Goal: Task Accomplishment & Management: Use online tool/utility

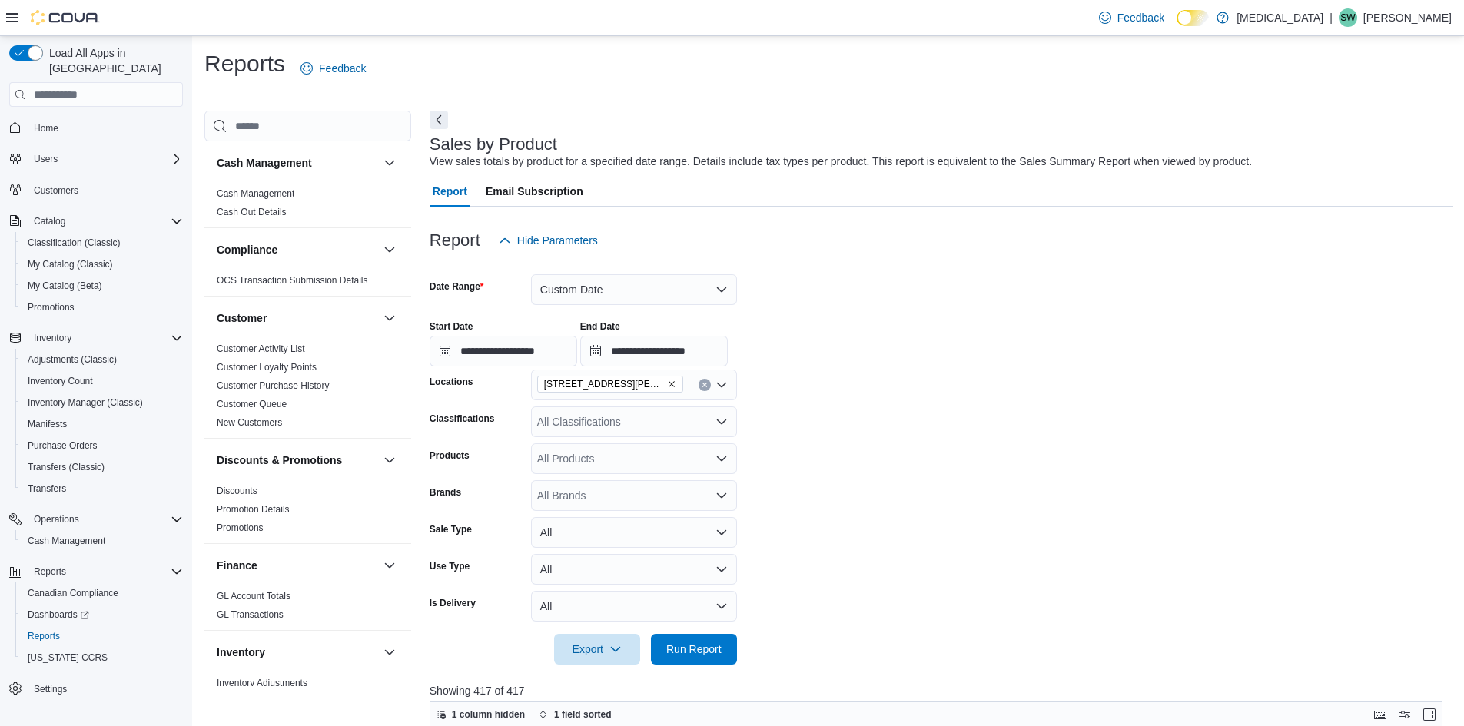
scroll to position [922, 0]
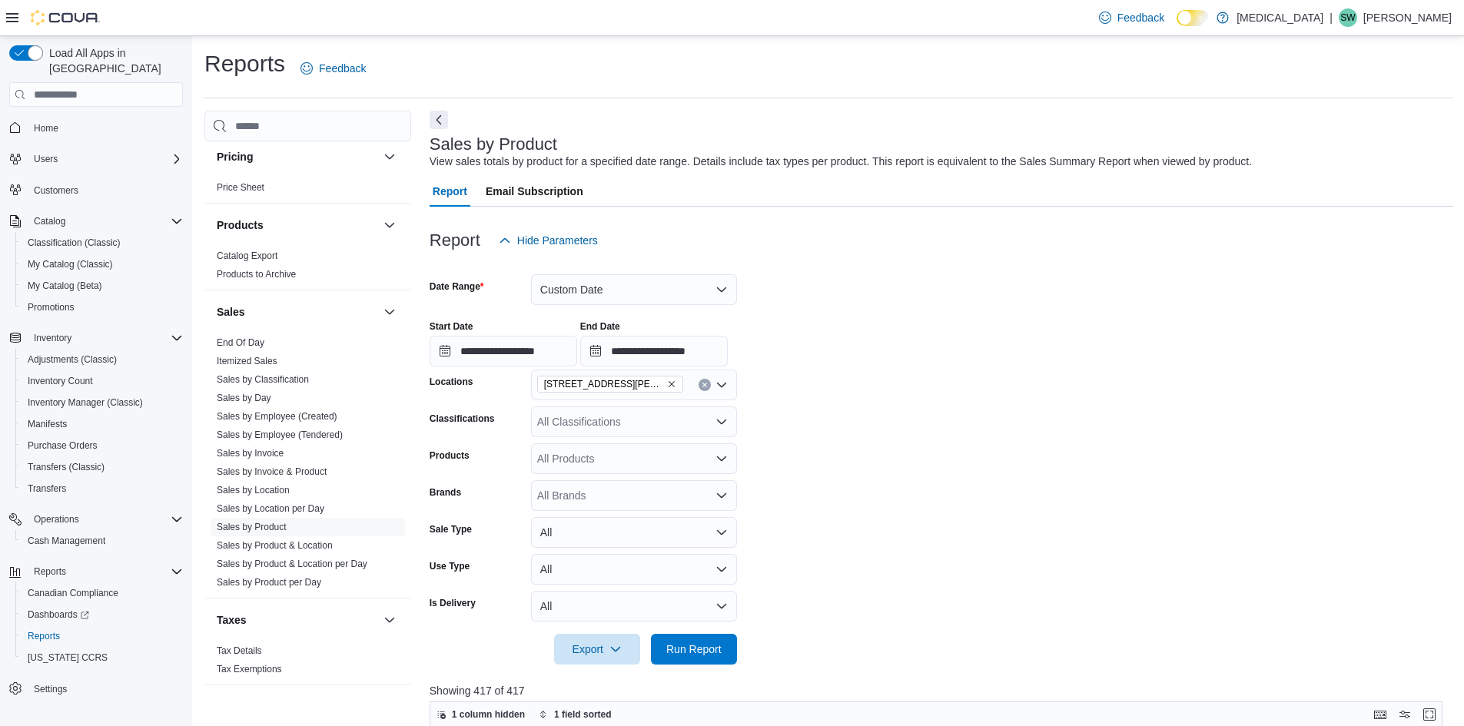
click at [667, 380] on icon "Remove 999 Denman Street from selection in this group" at bounding box center [671, 384] width 9 height 9
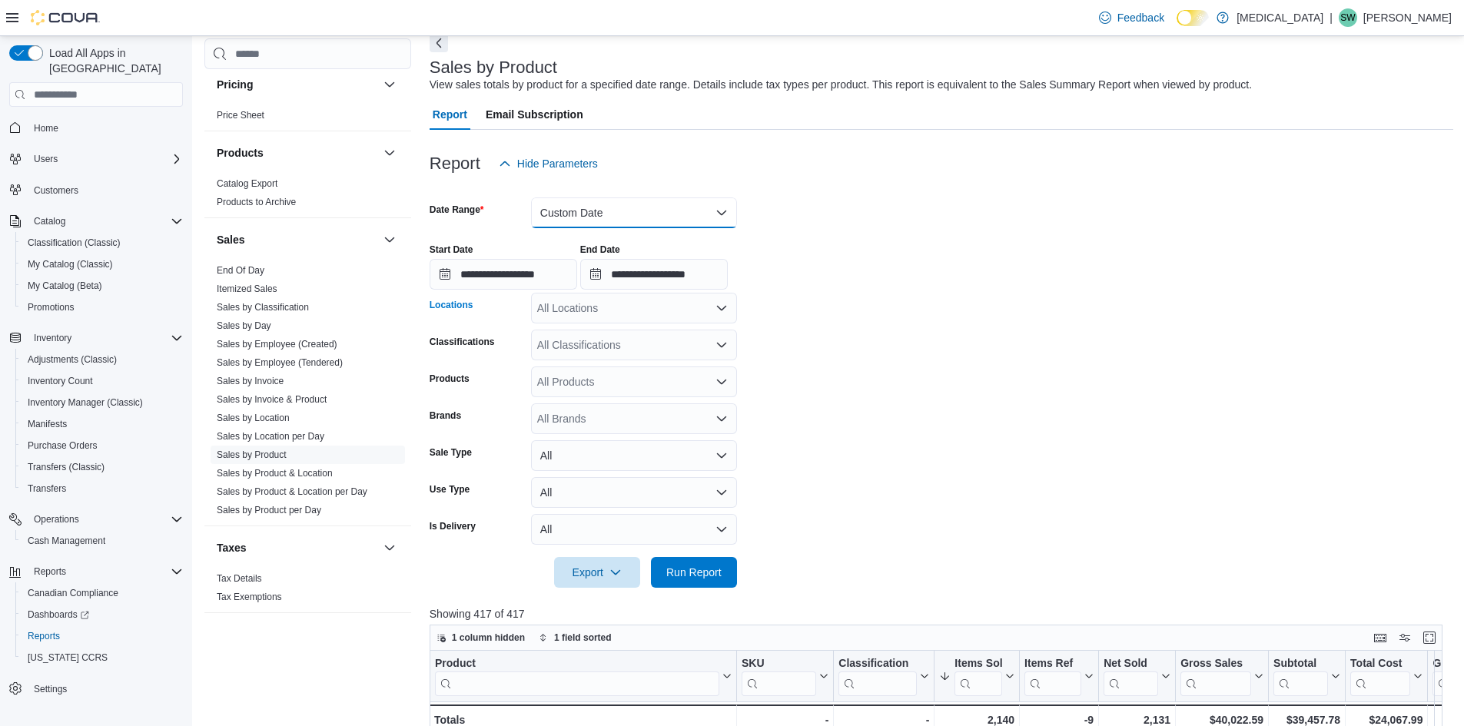
click at [642, 212] on button "Custom Date" at bounding box center [634, 212] width 206 height 31
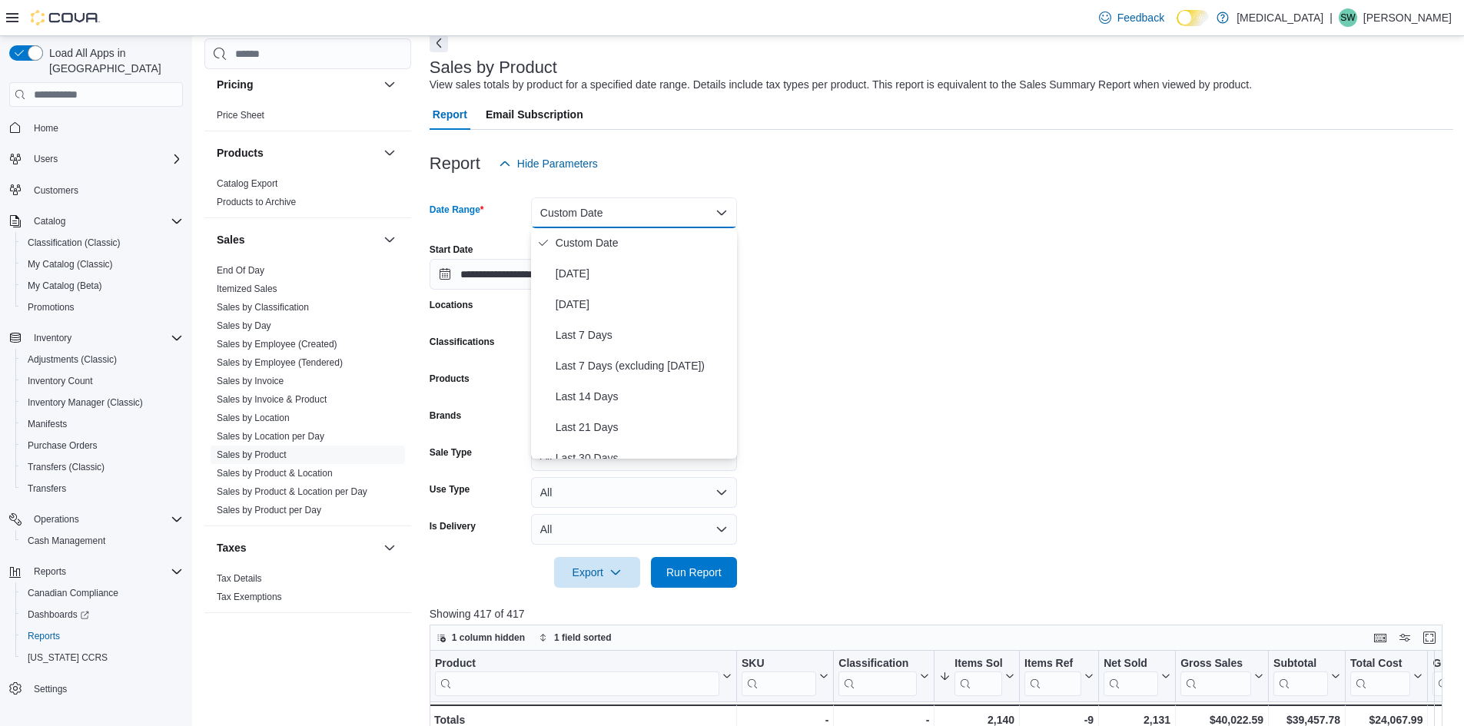
scroll to position [0, 0]
click at [1051, 175] on div "Report Hide Parameters" at bounding box center [942, 163] width 1024 height 31
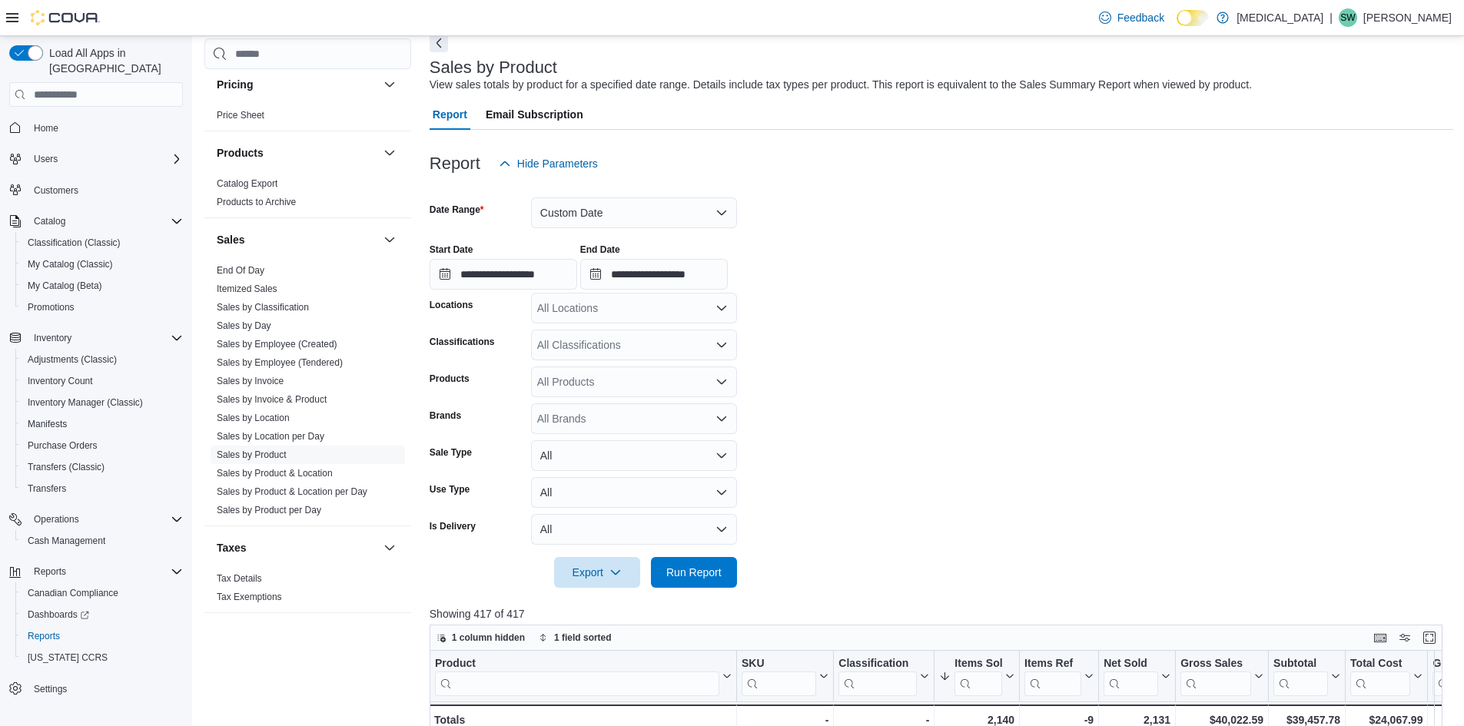
click at [609, 321] on div "All Locations" at bounding box center [634, 308] width 206 height 31
click at [681, 211] on button "Custom Date" at bounding box center [634, 212] width 206 height 31
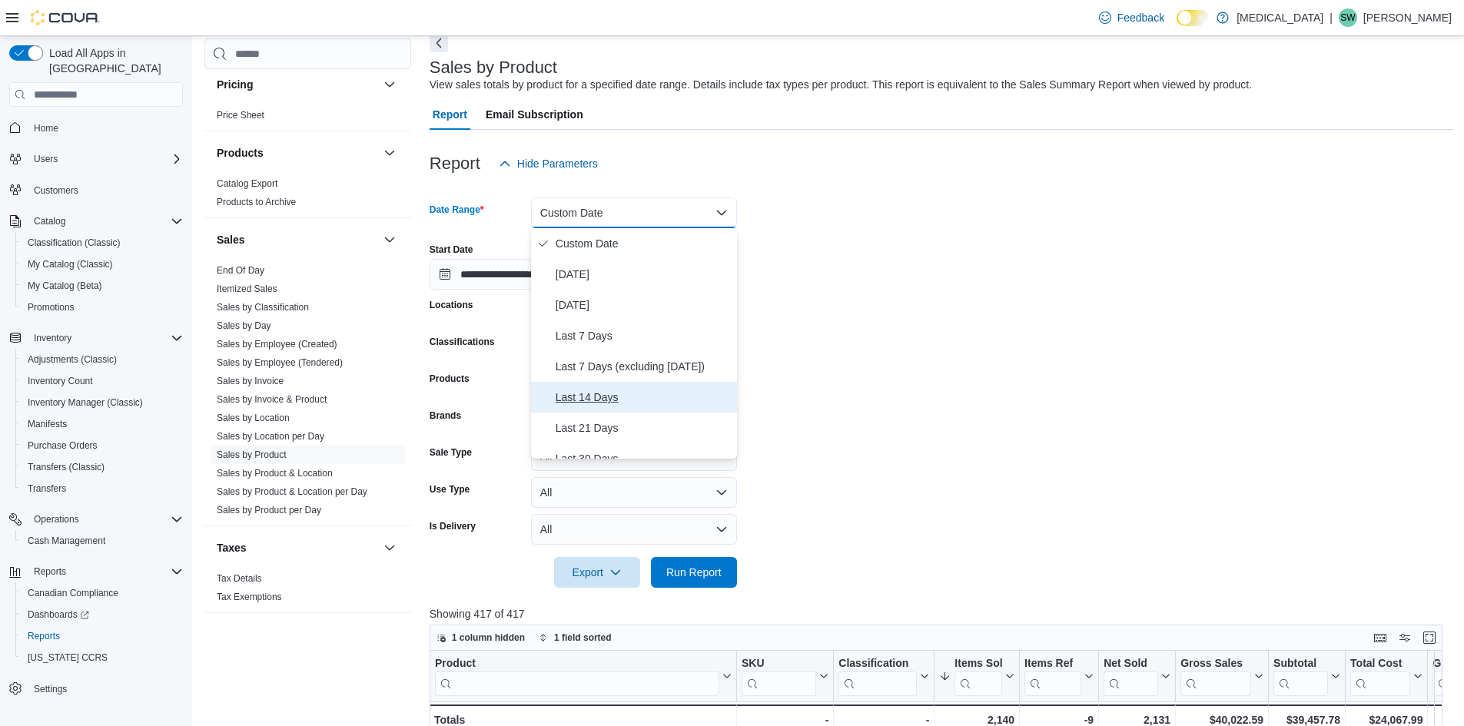
click at [612, 400] on span "Last 14 Days" at bounding box center [643, 397] width 175 height 18
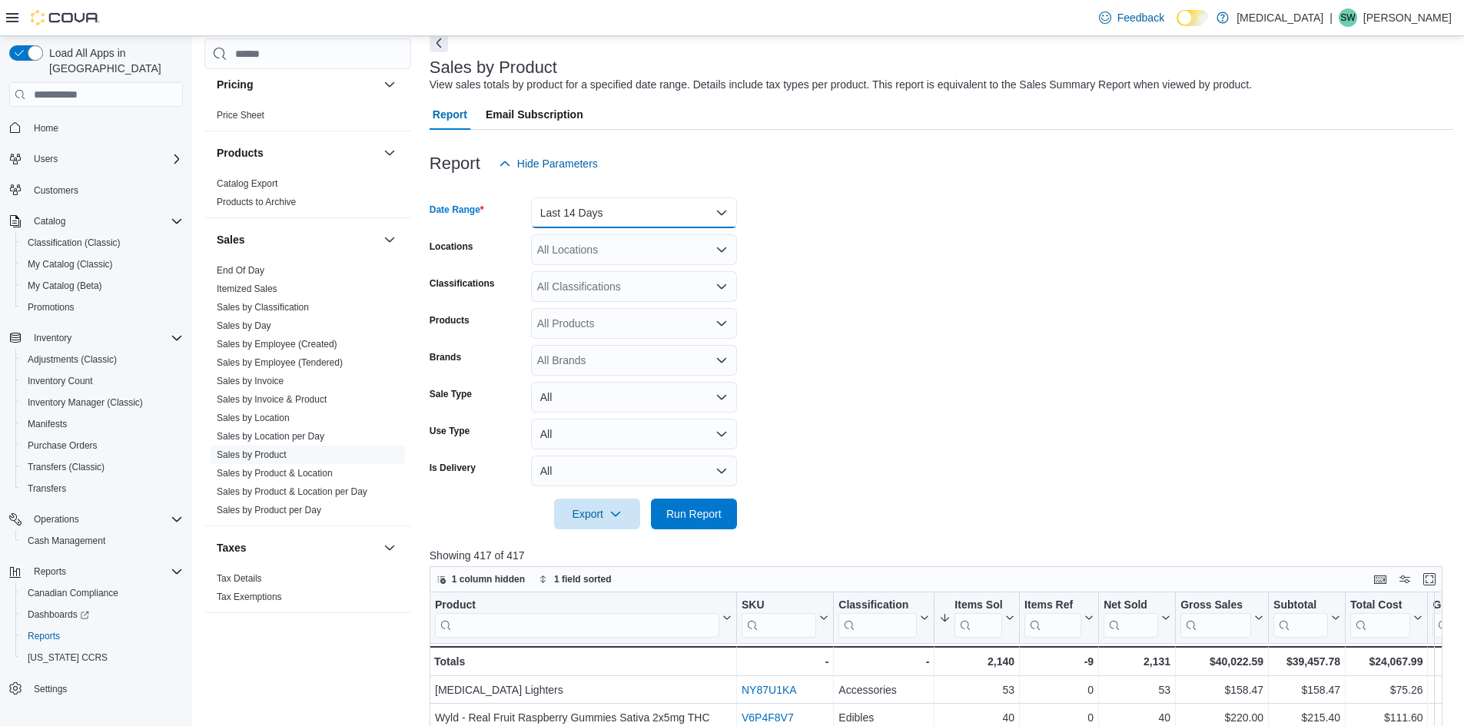
click at [622, 200] on button "Last 14 Days" at bounding box center [634, 212] width 206 height 31
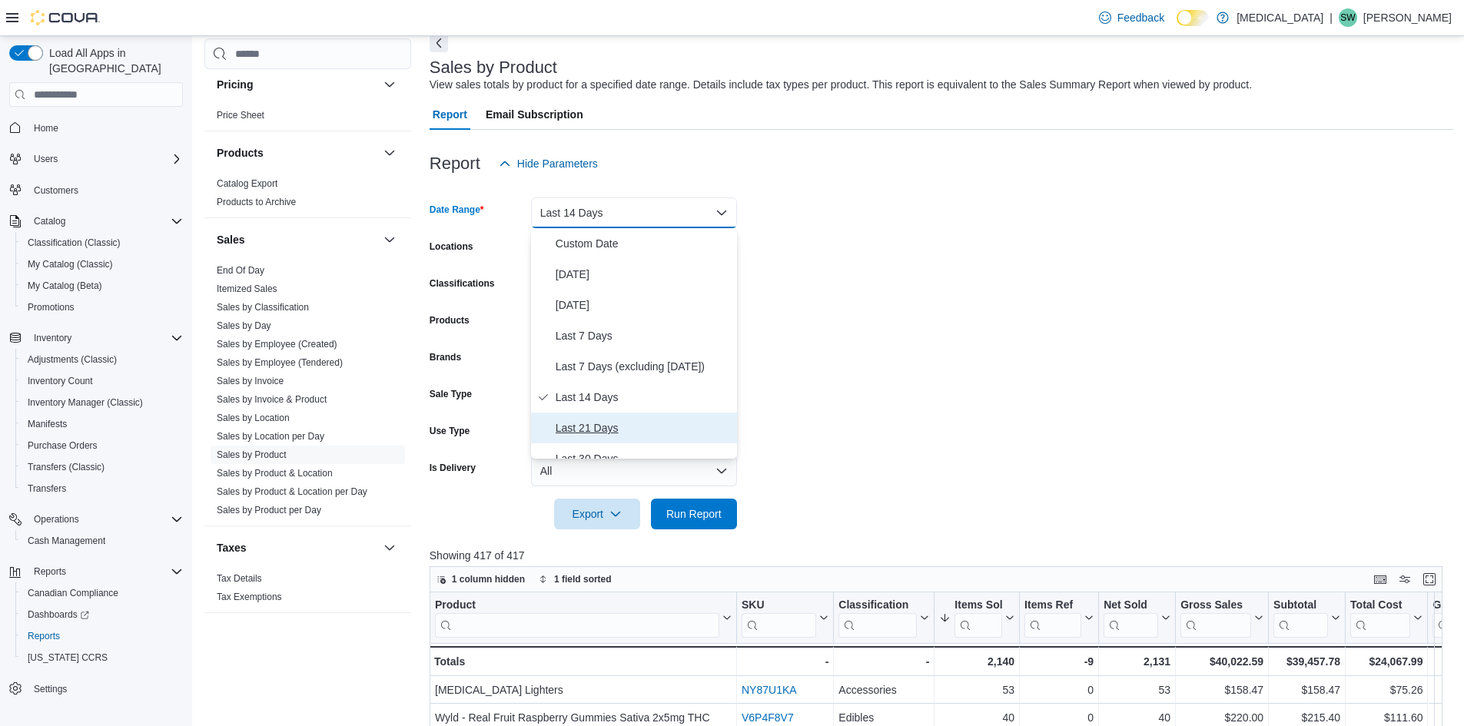
click at [599, 430] on span "Last 21 Days" at bounding box center [643, 428] width 175 height 18
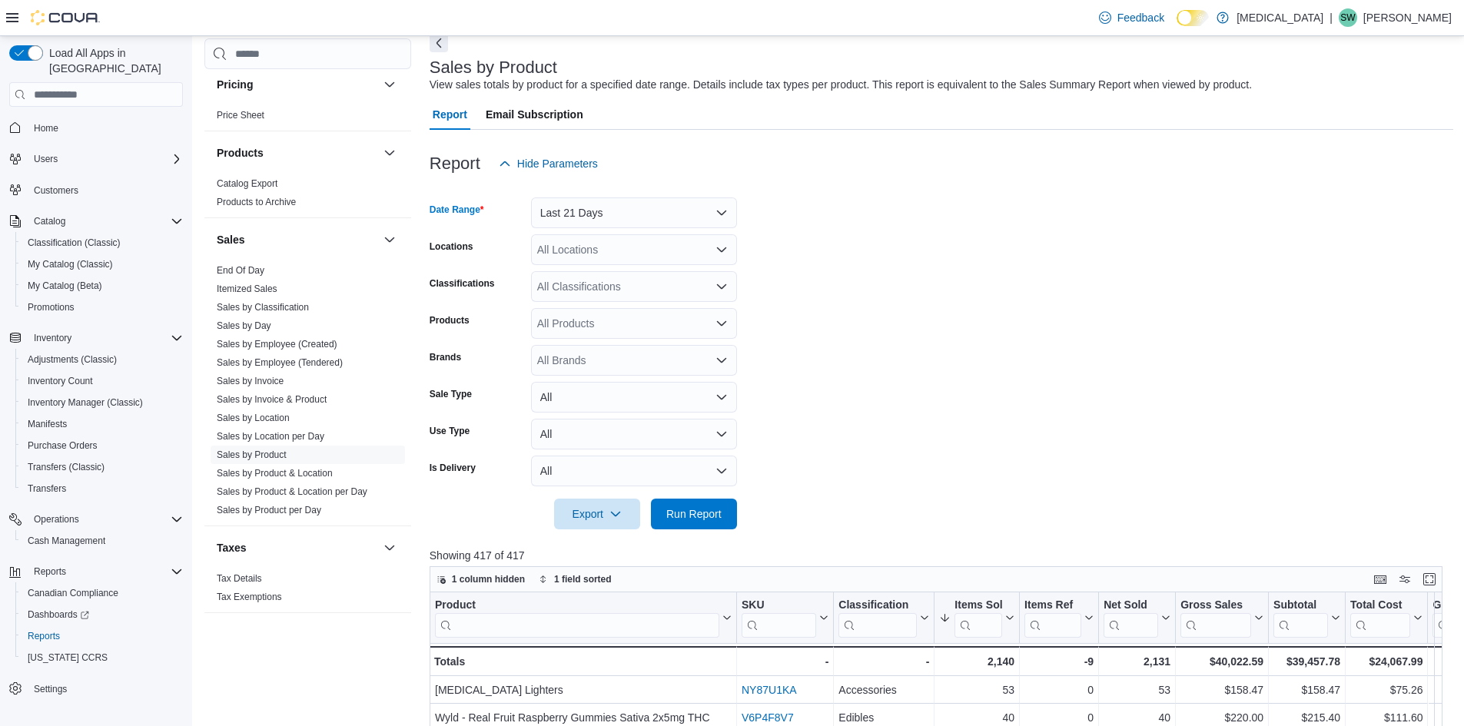
click at [626, 250] on div "All Locations" at bounding box center [634, 249] width 206 height 31
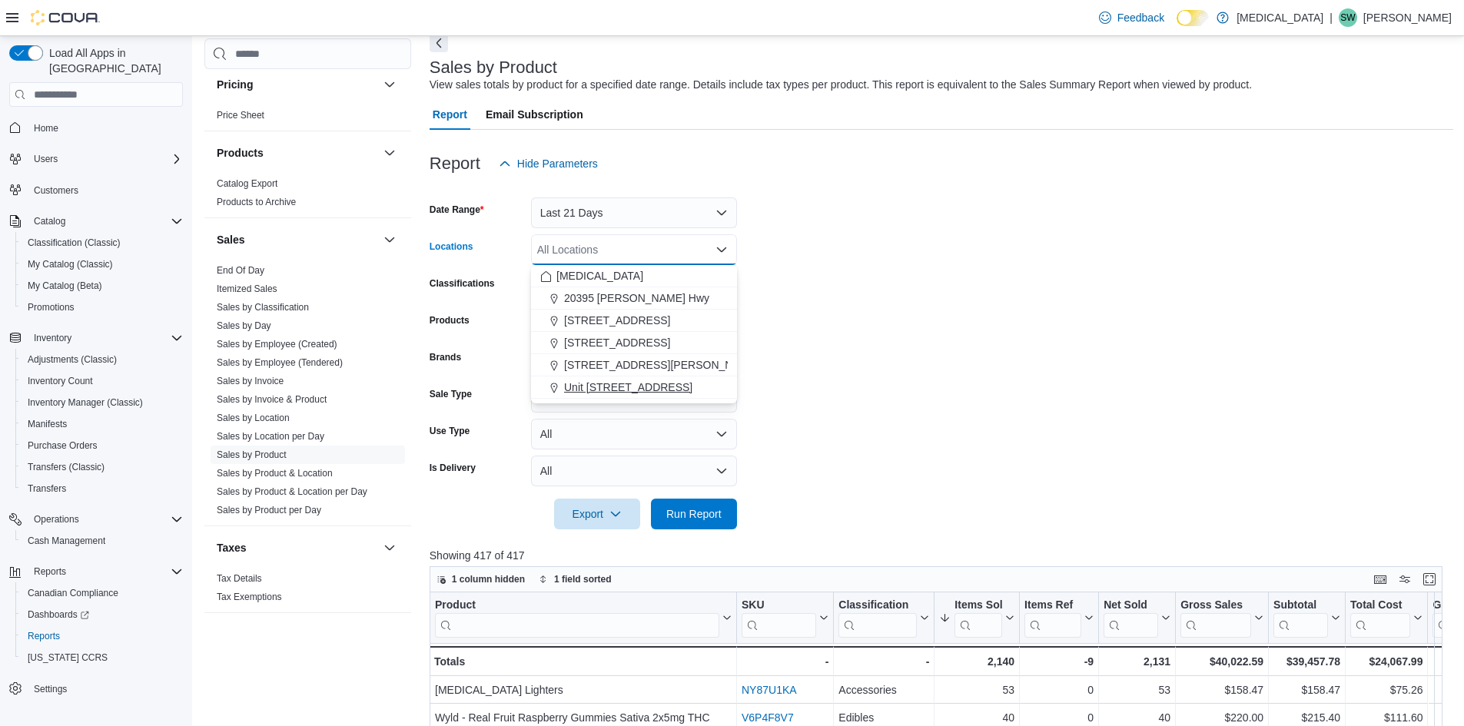
click at [629, 388] on span "Unit [STREET_ADDRESS]" at bounding box center [628, 387] width 128 height 15
click at [881, 318] on form "Date Range Last 21 Days Locations Unit [STREET_ADDRESS] Combo box. Selected. [S…" at bounding box center [942, 354] width 1024 height 350
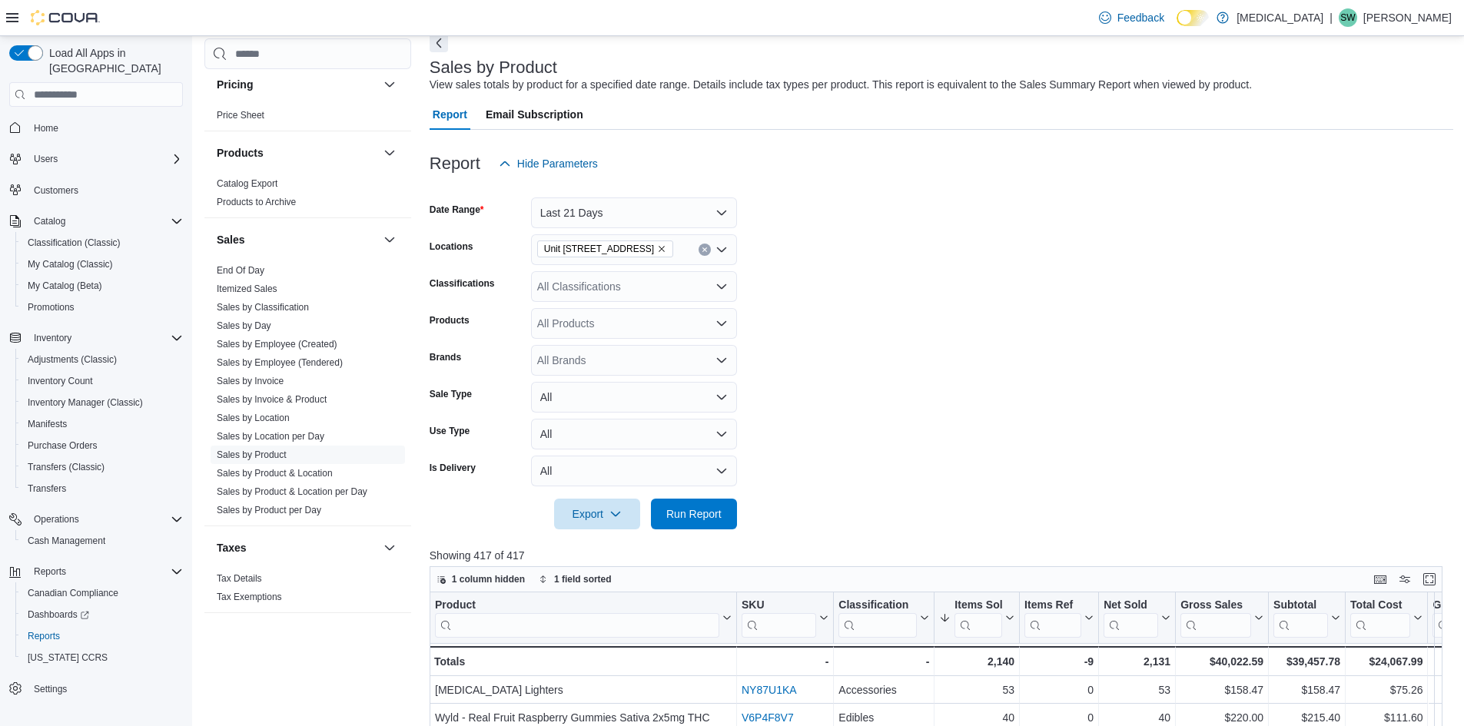
click at [653, 284] on div "All Classifications" at bounding box center [634, 286] width 206 height 31
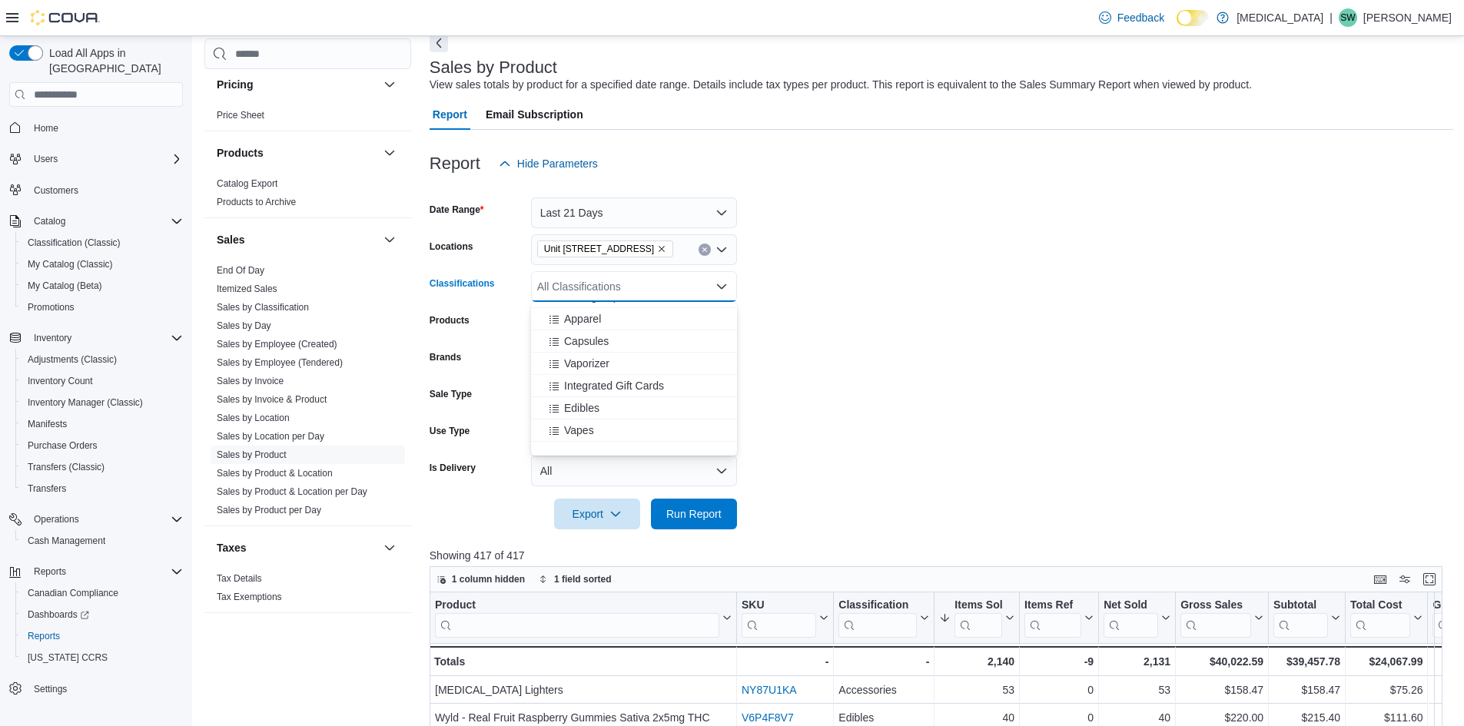
scroll to position [231, 0]
click at [914, 364] on form "Date Range Last 21 Days Locations Unit [STREET_ADDRESS] Classifications All Cla…" at bounding box center [942, 354] width 1024 height 350
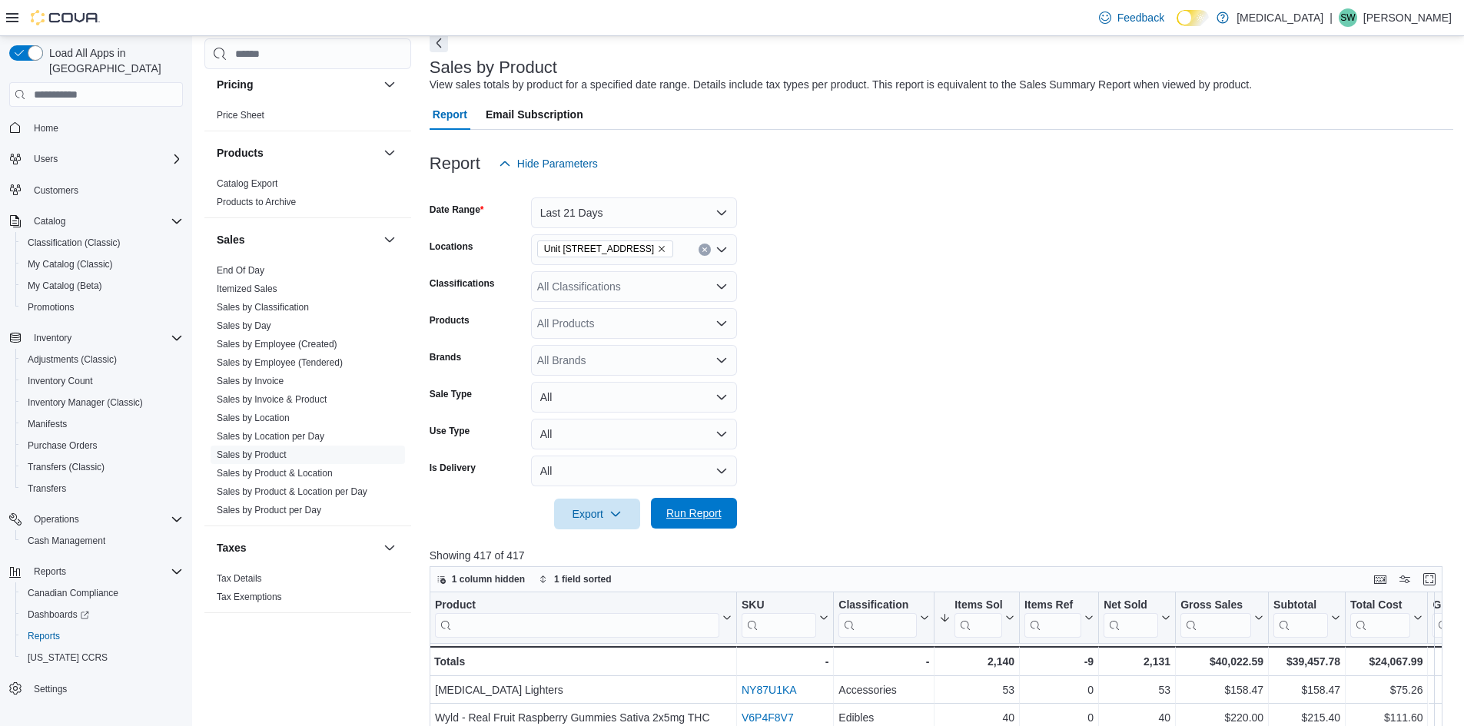
click at [694, 515] on span "Run Report" at bounding box center [693, 513] width 55 height 15
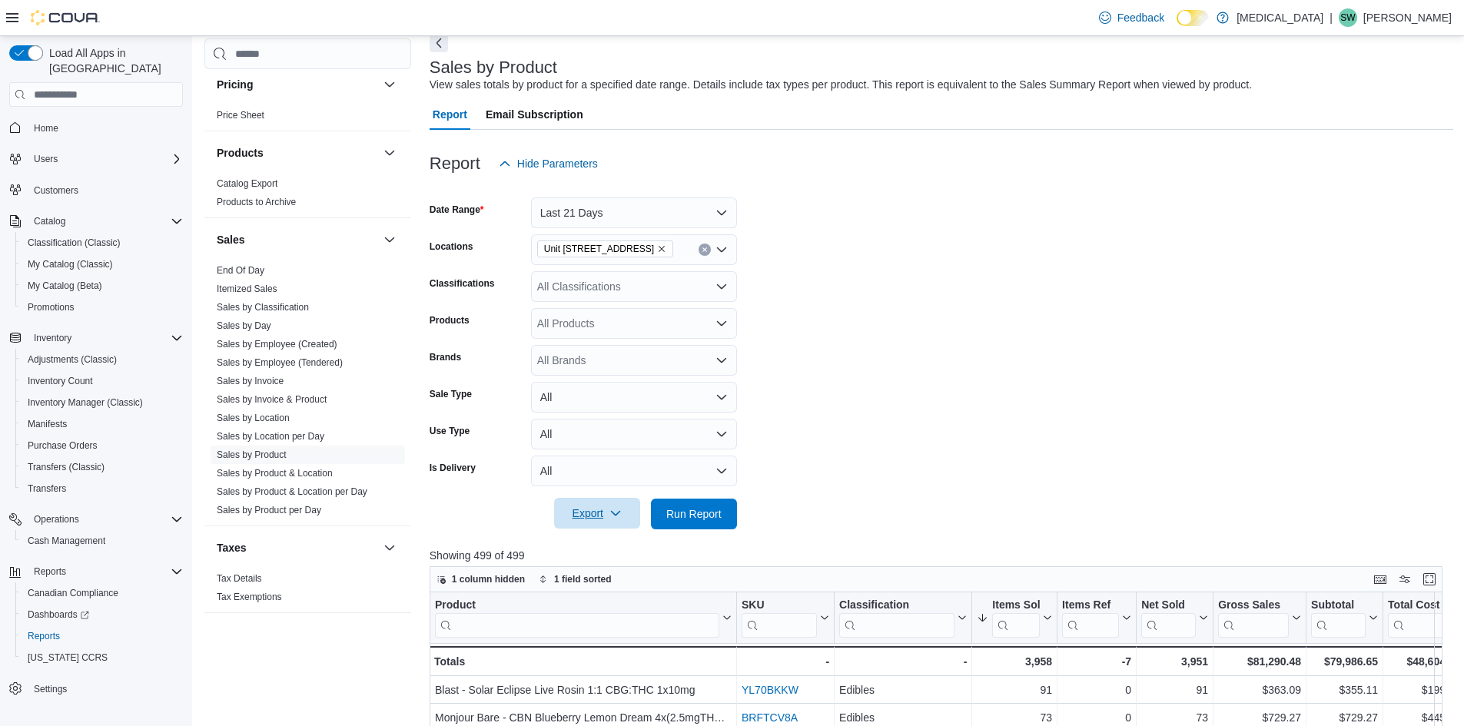
click at [585, 519] on span "Export" at bounding box center [597, 513] width 68 height 31
click at [619, 549] on span "Export to Excel" at bounding box center [599, 545] width 69 height 12
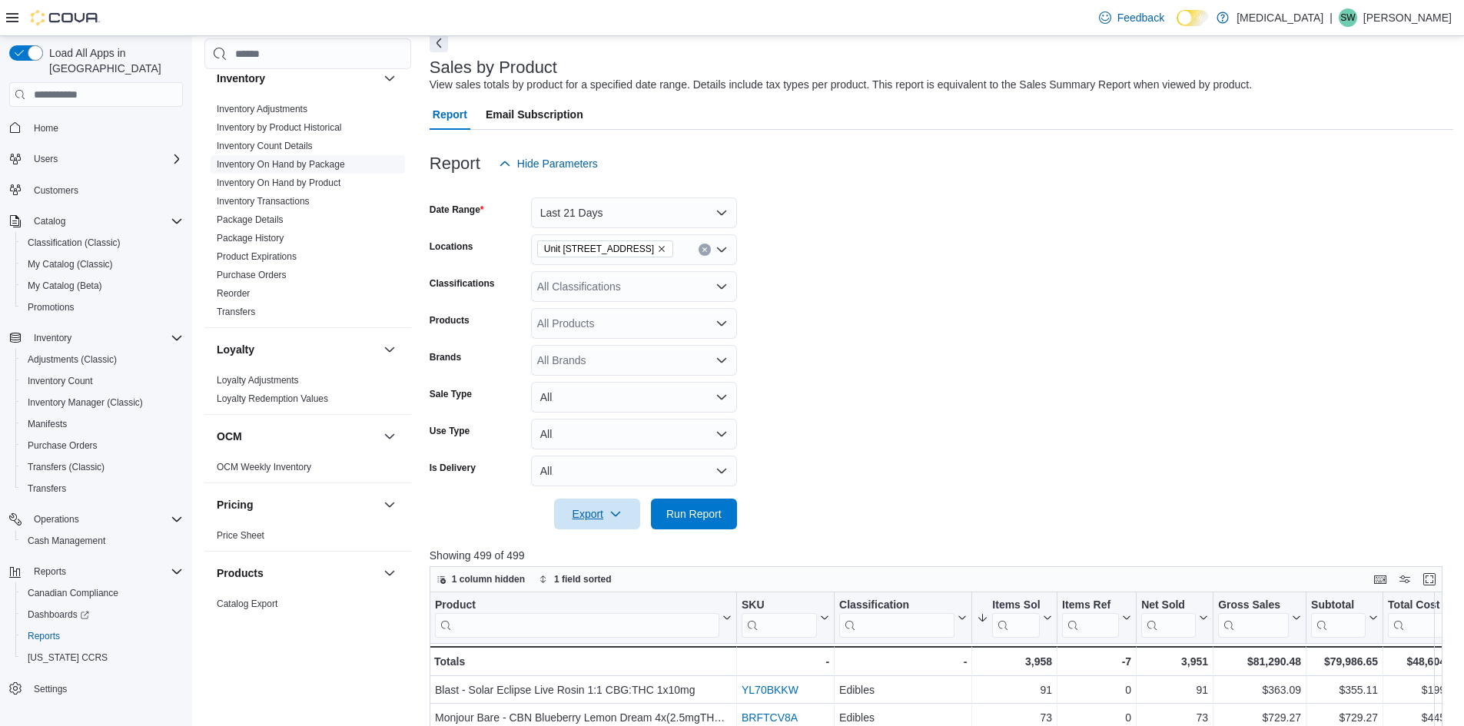
scroll to position [461, 0]
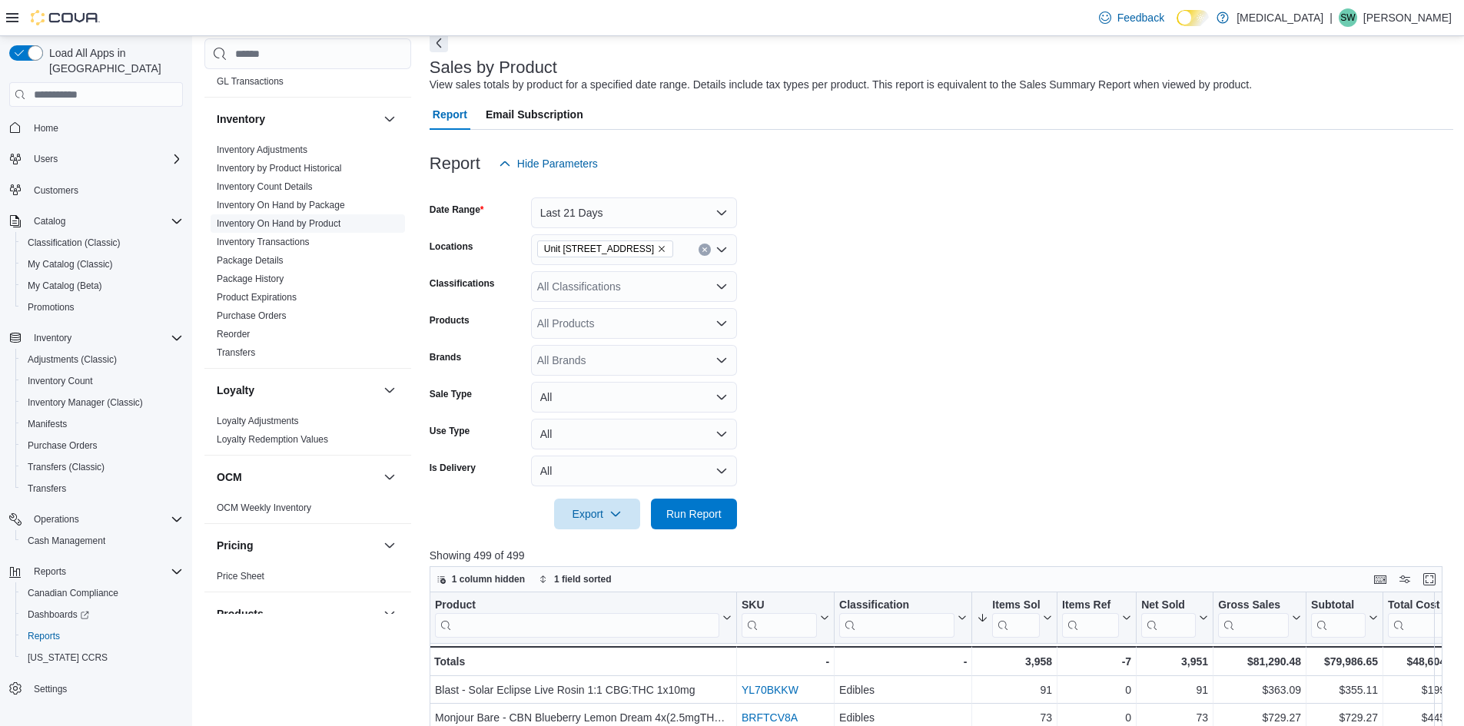
click at [327, 225] on link "Inventory On Hand by Product" at bounding box center [279, 223] width 124 height 11
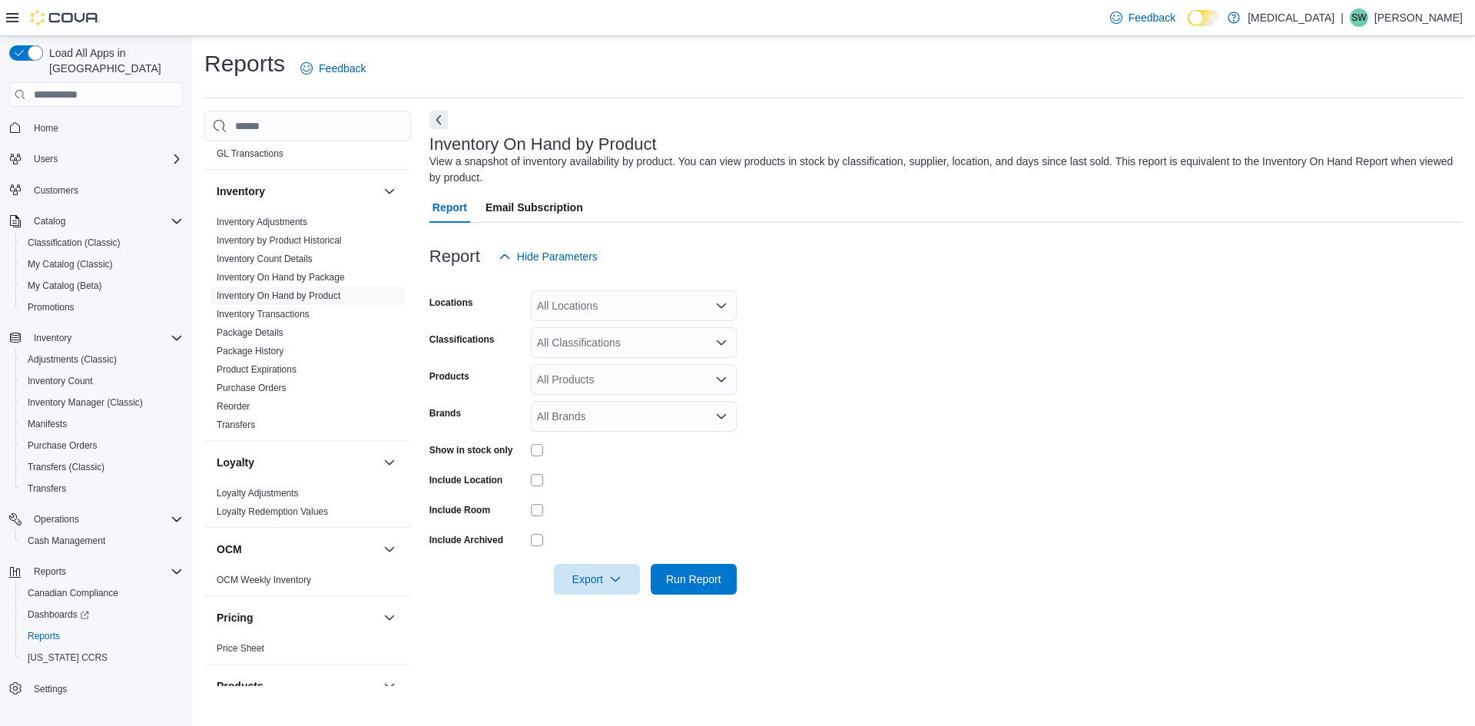
click at [592, 294] on div "All Locations" at bounding box center [634, 305] width 206 height 31
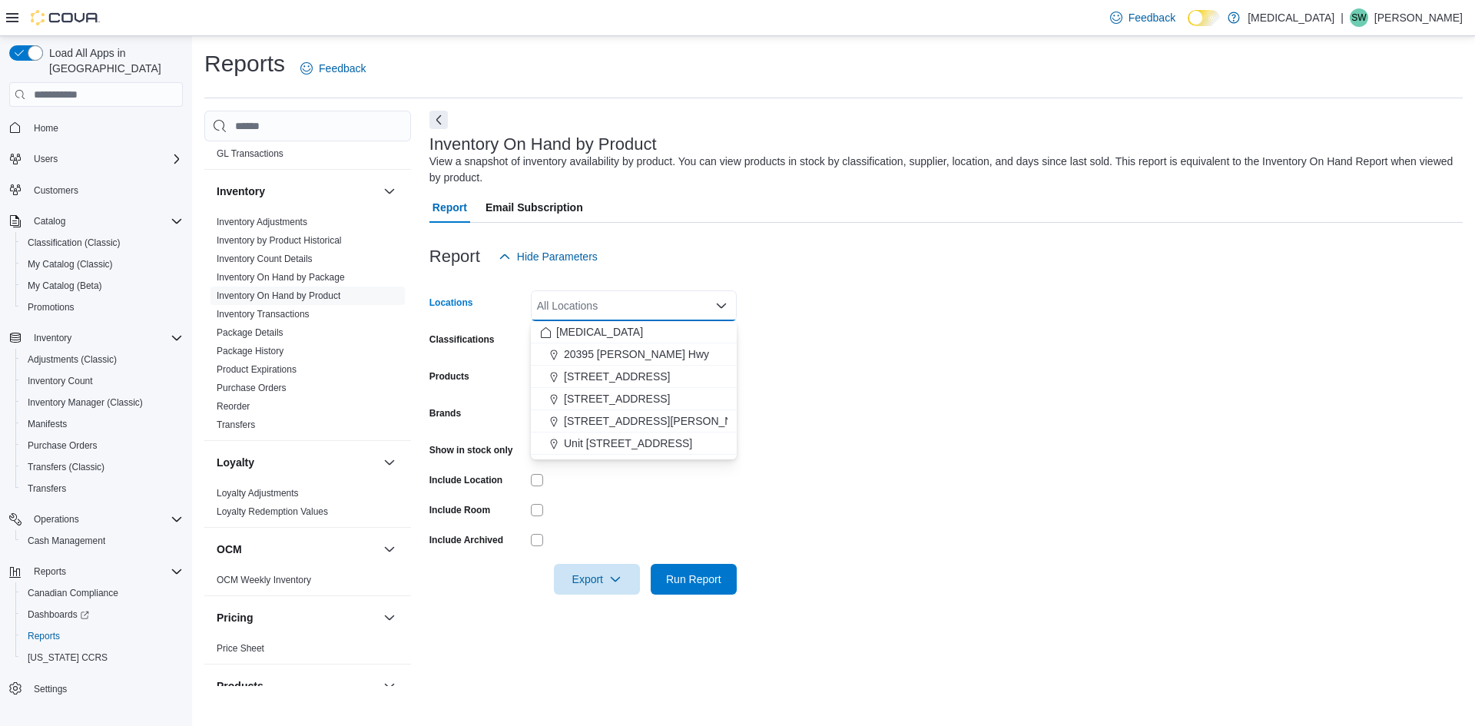
click at [636, 445] on span "Unit [STREET_ADDRESS]" at bounding box center [628, 443] width 128 height 15
click at [623, 483] on div at bounding box center [634, 480] width 206 height 12
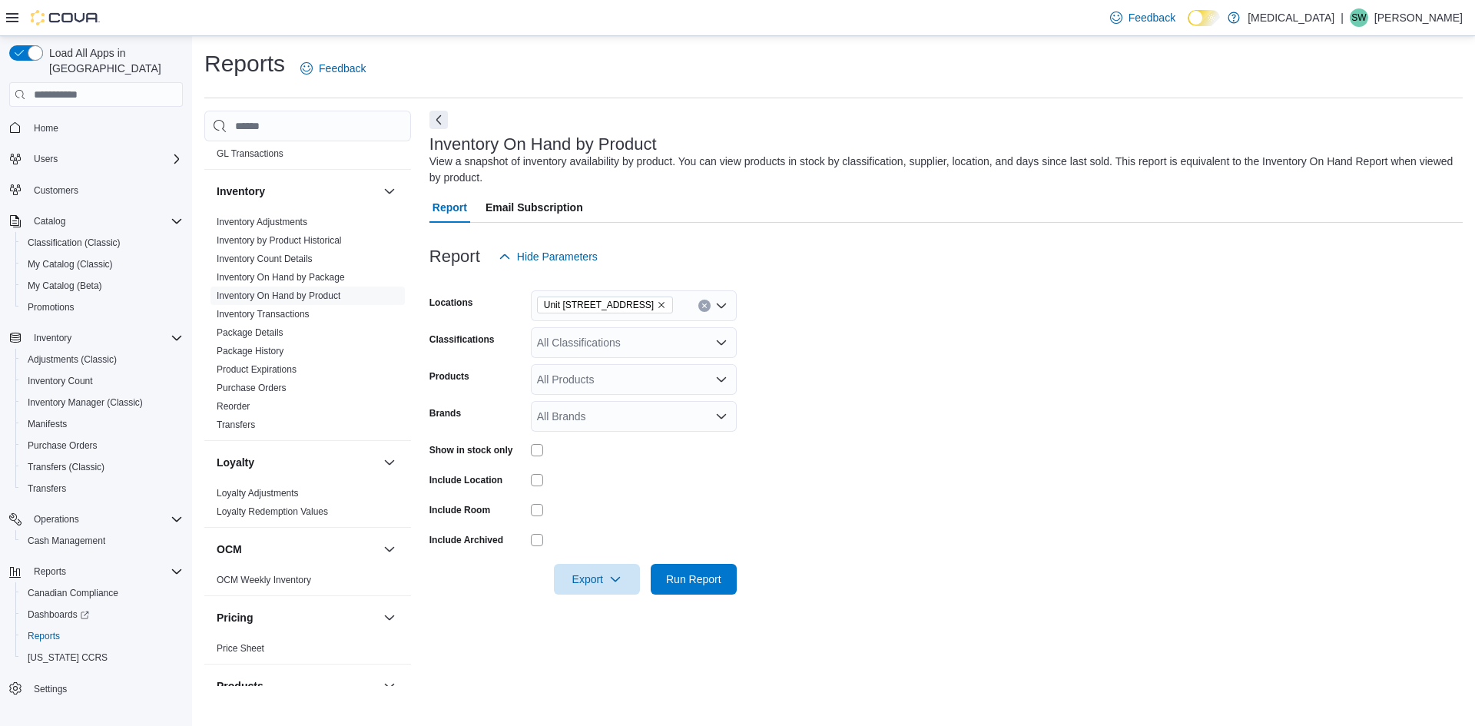
click at [533, 443] on div at bounding box center [634, 450] width 206 height 24
click at [700, 569] on span "Run Report" at bounding box center [694, 578] width 68 height 31
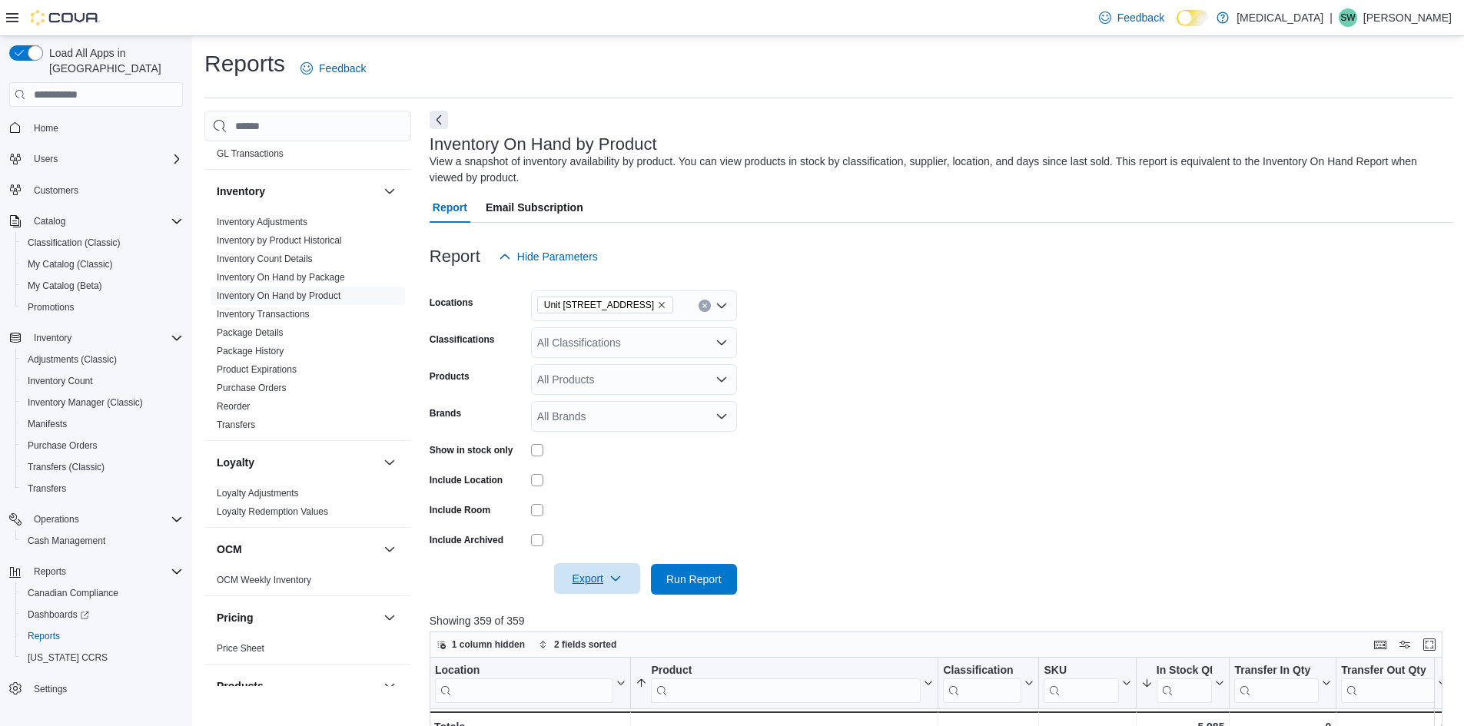
click at [621, 582] on icon "button" at bounding box center [615, 578] width 12 height 12
click at [616, 604] on span "Export to Excel" at bounding box center [599, 610] width 69 height 12
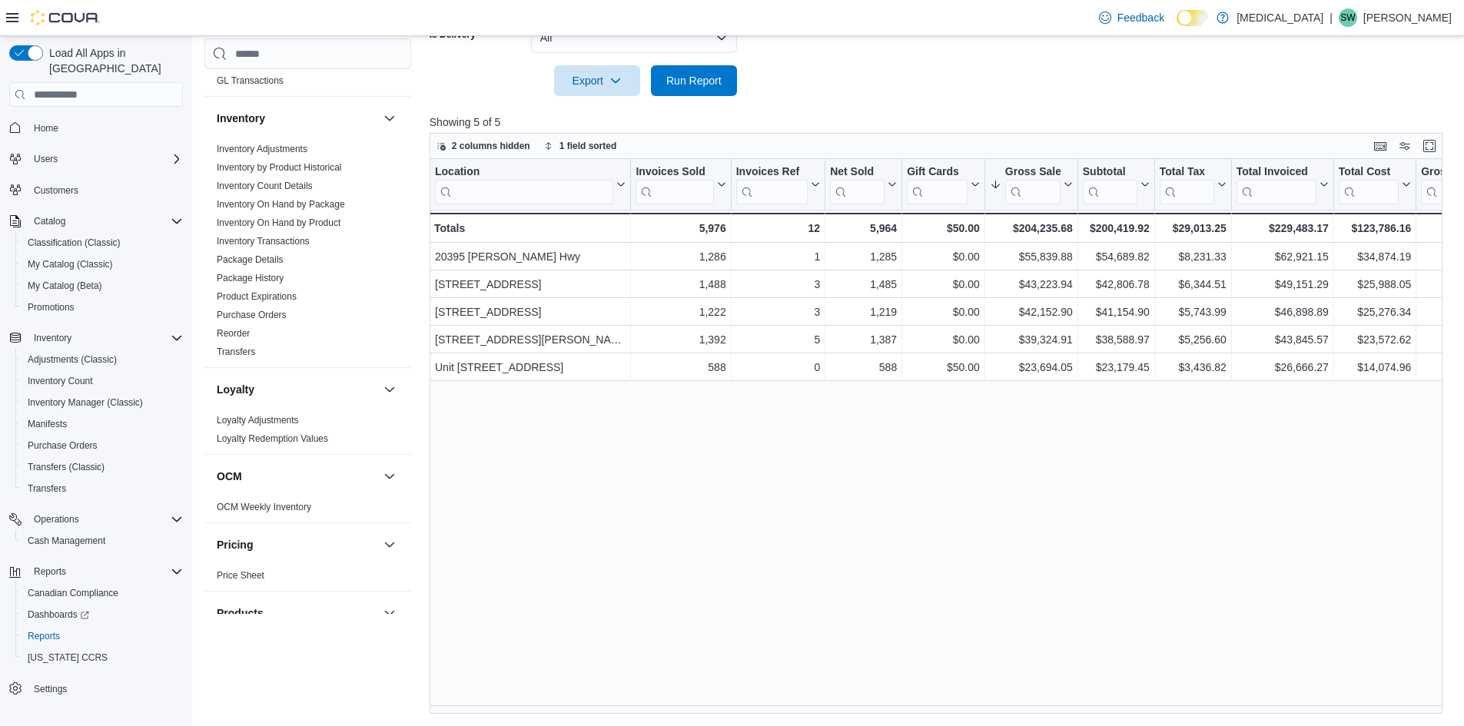
scroll to position [461, 0]
